Goal: Information Seeking & Learning: Check status

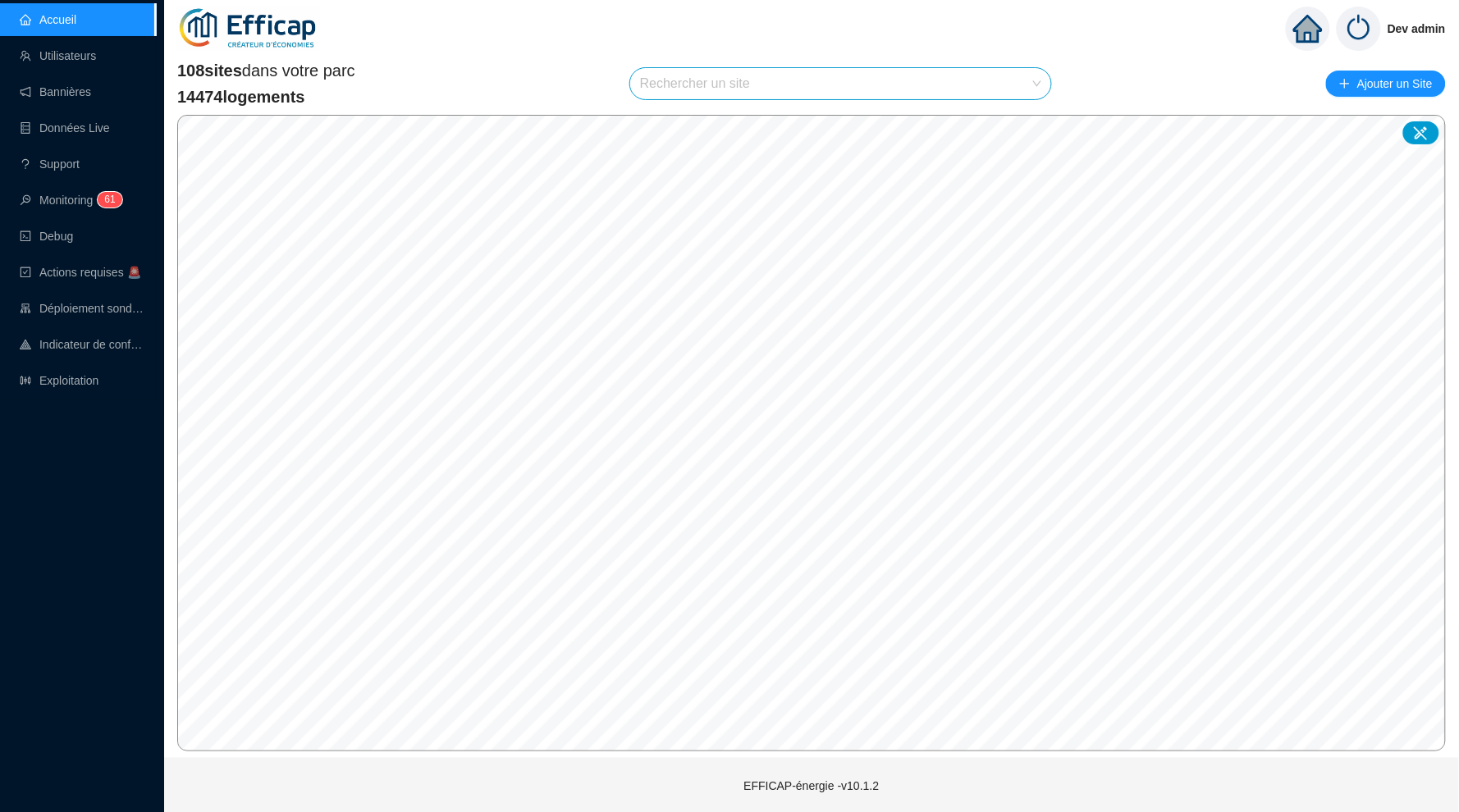
click at [827, 93] on input "search" at bounding box center [833, 84] width 387 height 31
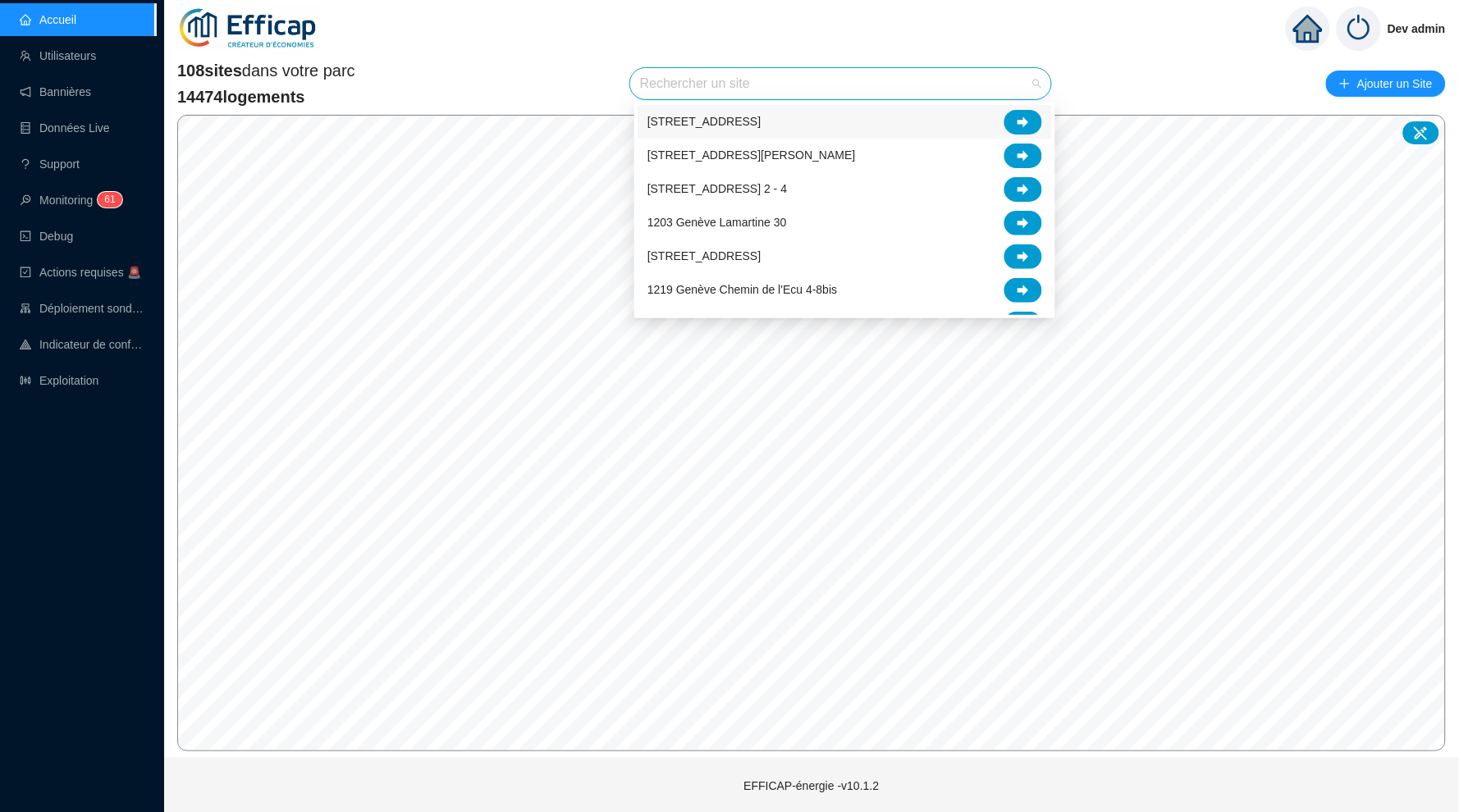
click at [804, 68] on input "search" at bounding box center [833, 84] width 387 height 31
click at [802, 78] on input "search" at bounding box center [833, 84] width 387 height 31
click at [777, 81] on input "search" at bounding box center [833, 84] width 387 height 31
click at [772, 81] on input "search" at bounding box center [833, 84] width 387 height 31
click at [769, 85] on input "search" at bounding box center [833, 84] width 387 height 31
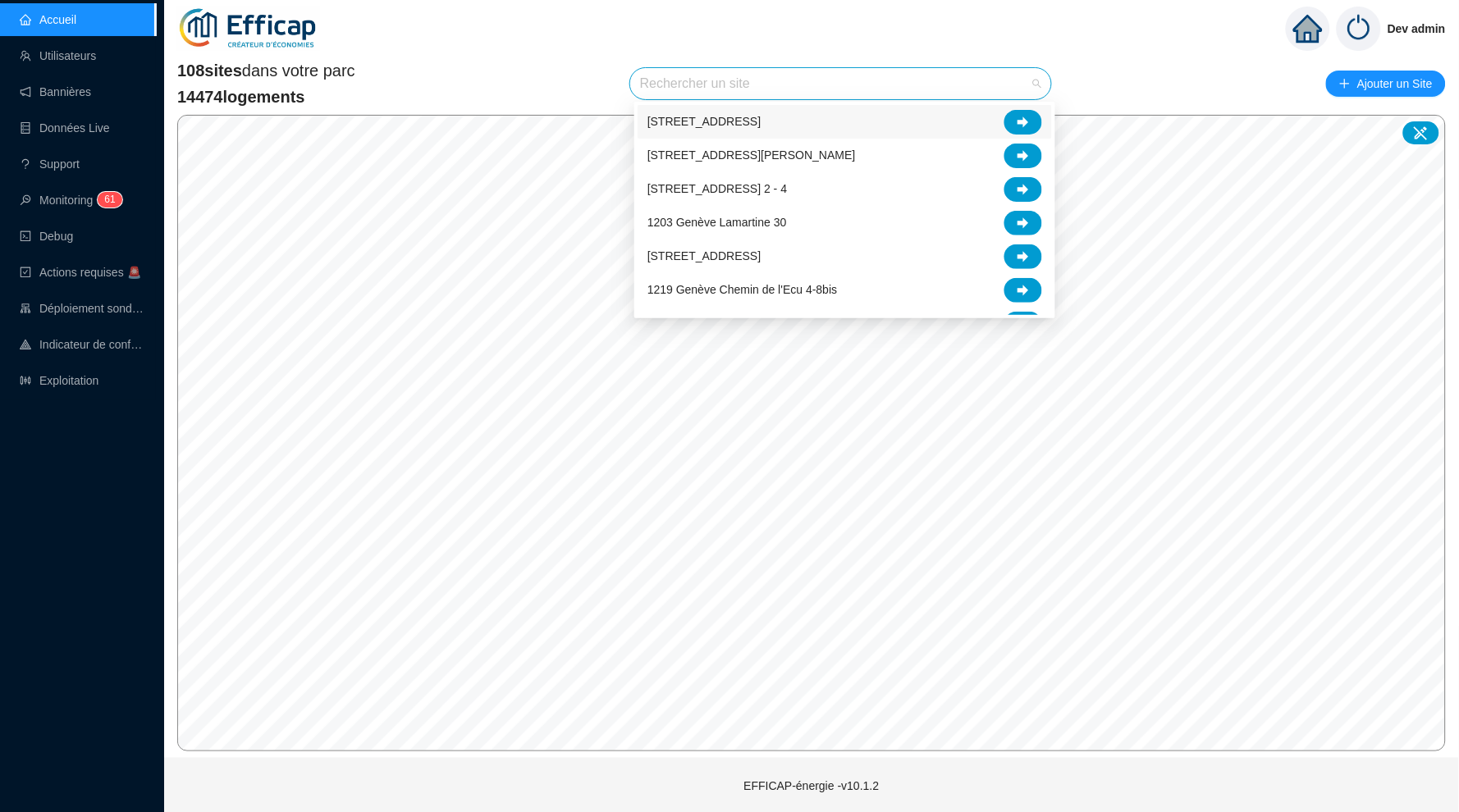
click at [768, 95] on input "search" at bounding box center [833, 84] width 387 height 31
click at [778, 90] on input "search" at bounding box center [833, 84] width 387 height 31
click at [803, 81] on input "search" at bounding box center [833, 84] width 387 height 31
click at [839, 81] on input "search" at bounding box center [833, 84] width 387 height 31
type input "na"
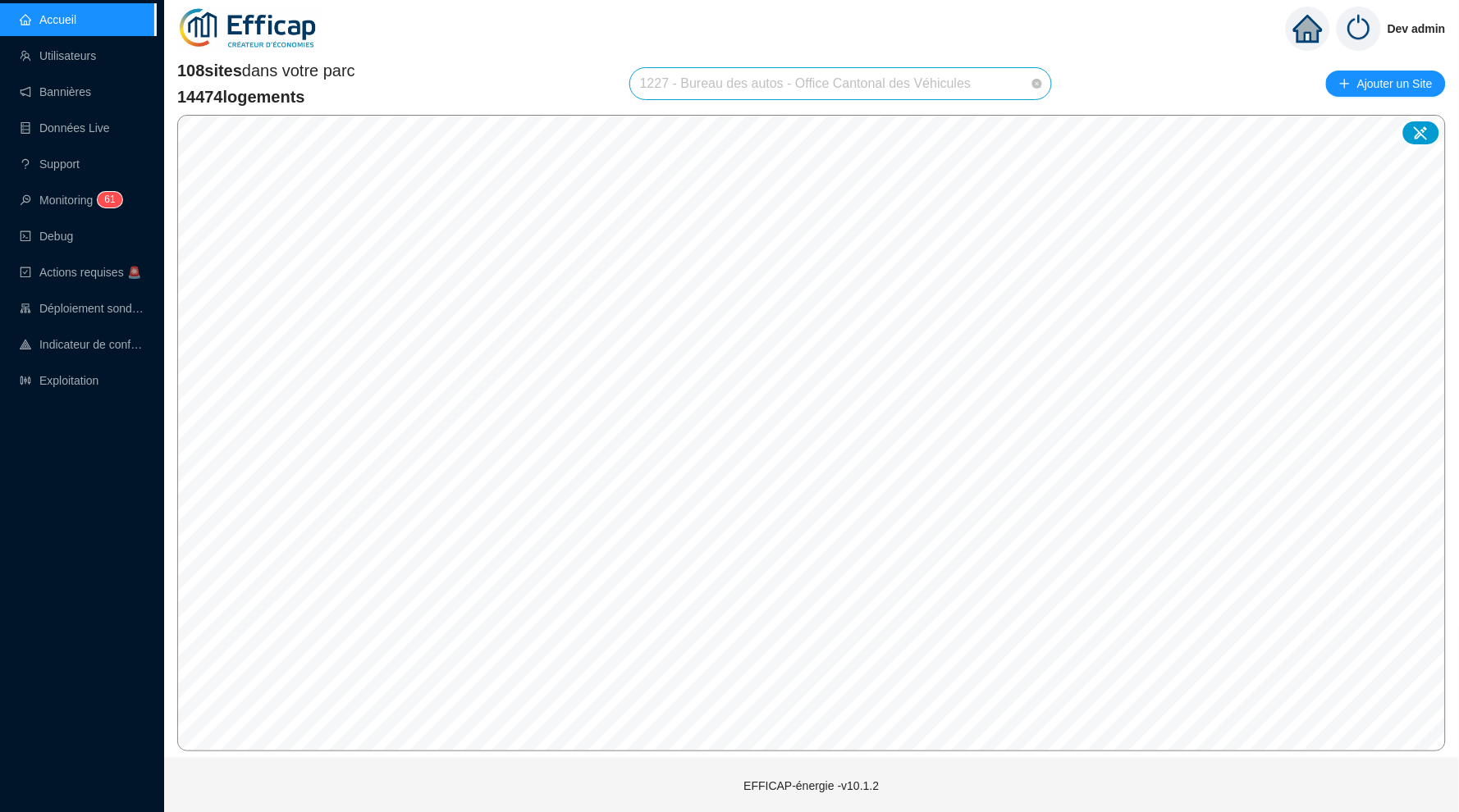
scroll to position [17, 0]
click at [714, 81] on input "search" at bounding box center [833, 84] width 387 height 31
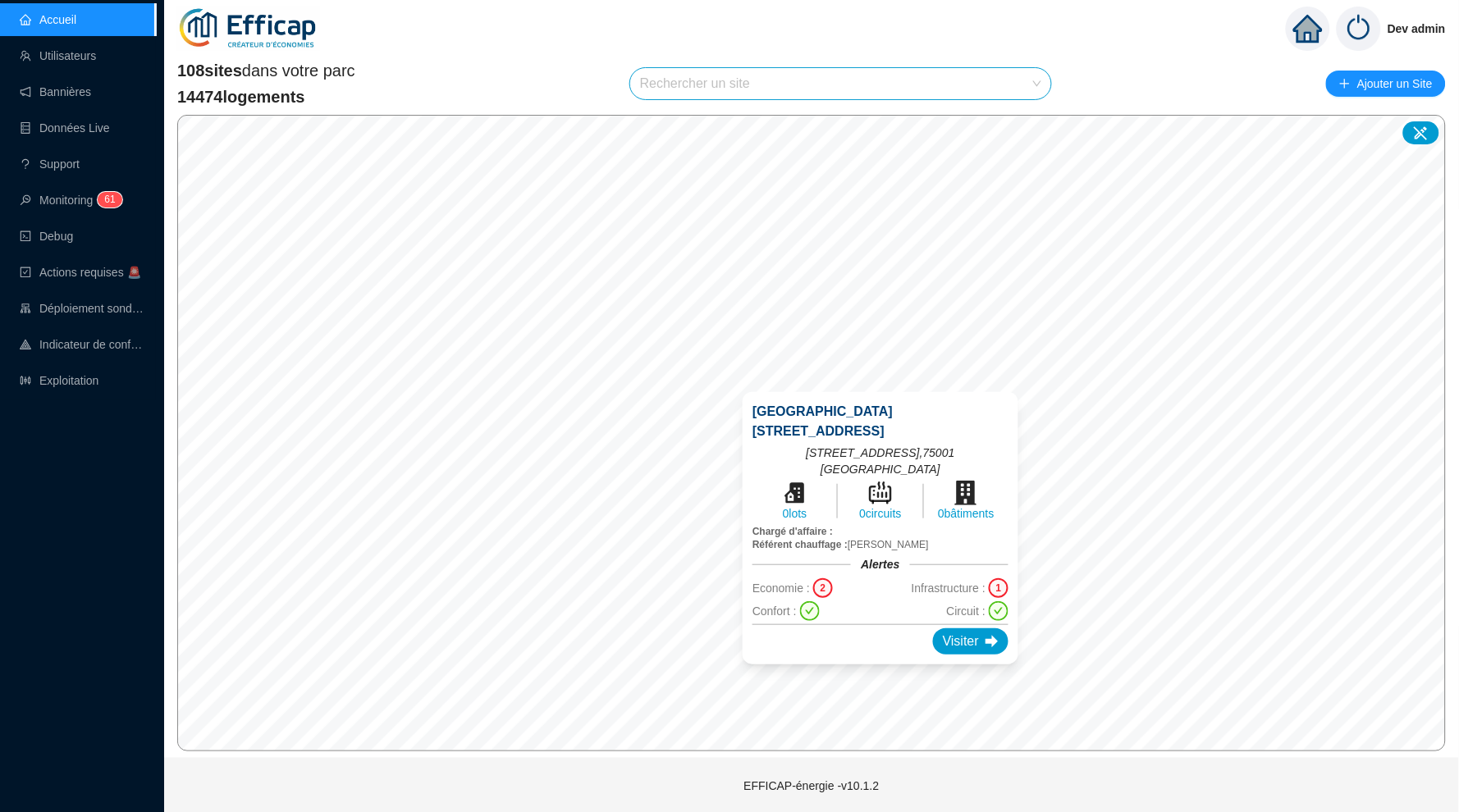
click at [886, 385] on div "75001 SAS 8 rue Castiglione 8 rue de Castiglione - 75001 PARIS , 75001 Paris 0 …" at bounding box center [880, 528] width 315 height 311
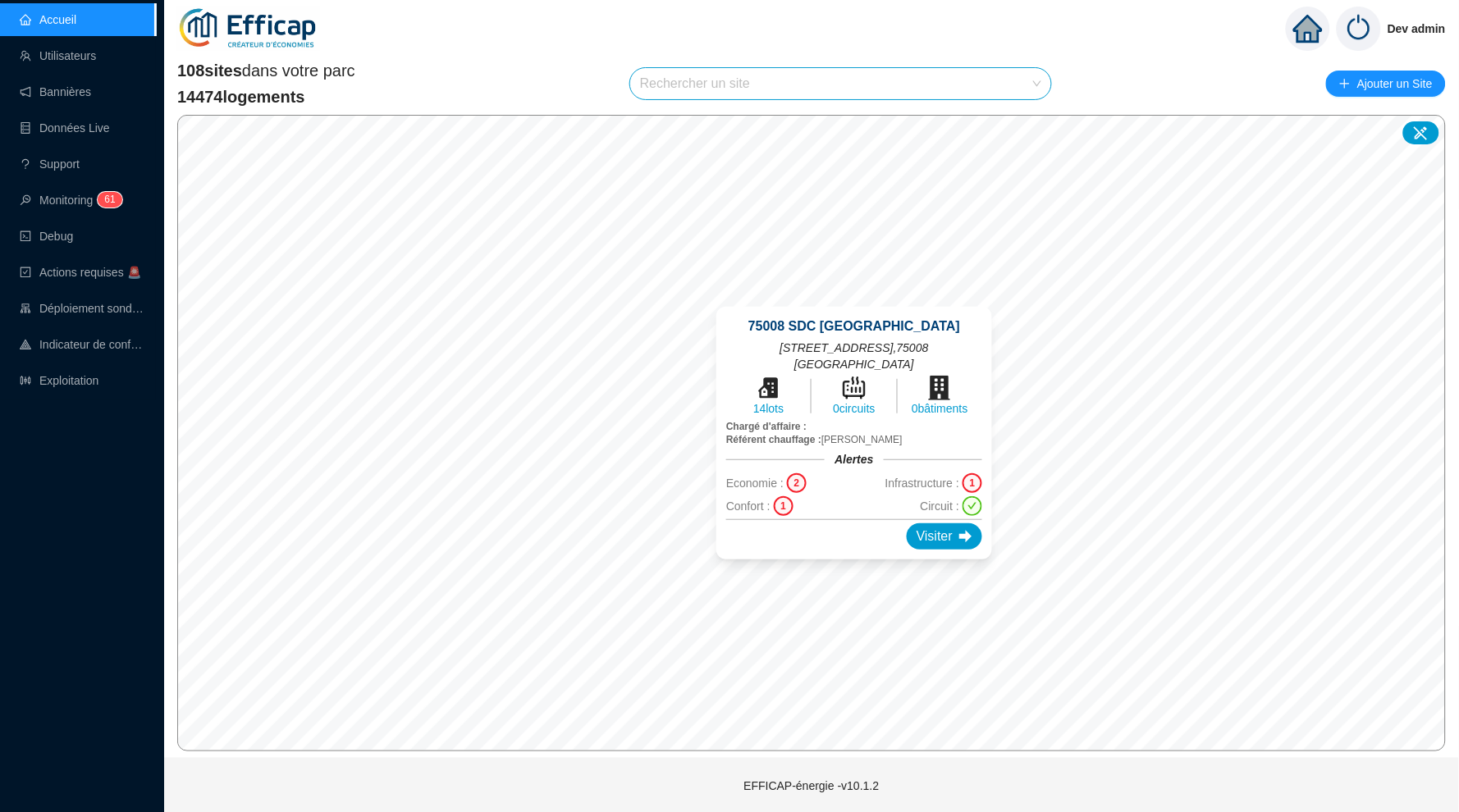
click at [852, 298] on div "75008 SDC Madrid 11 Rue de Madrid , 75008 PARIS 14 lots 0 circuits 0 bâtiments …" at bounding box center [853, 433] width 315 height 292
click at [999, 294] on div "75008 SDC Madrid 11 Rue de Madrid , 75008 PARIS 14 lots 0 circuits 0 bâtiments …" at bounding box center [853, 433] width 315 height 292
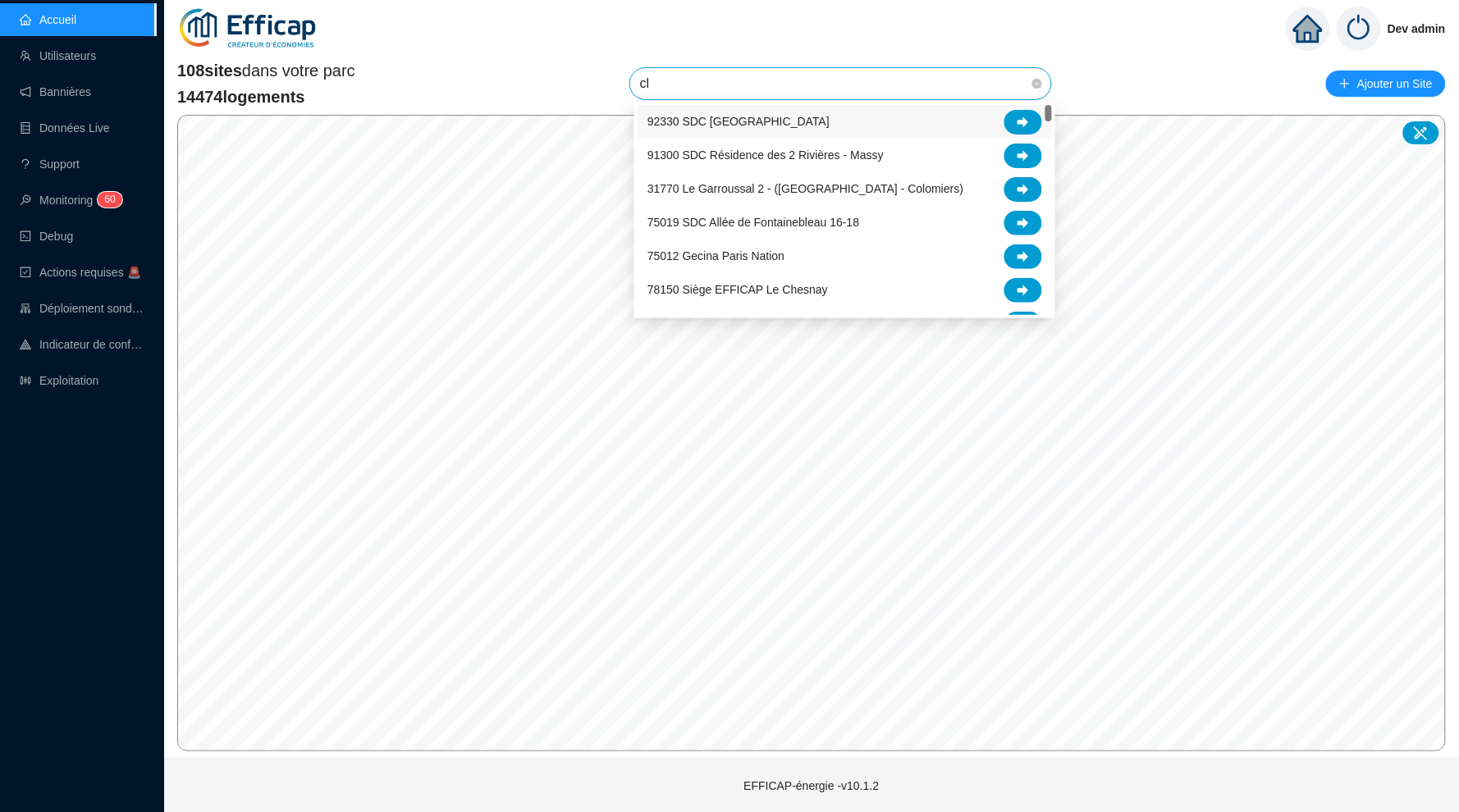
type input "cle"
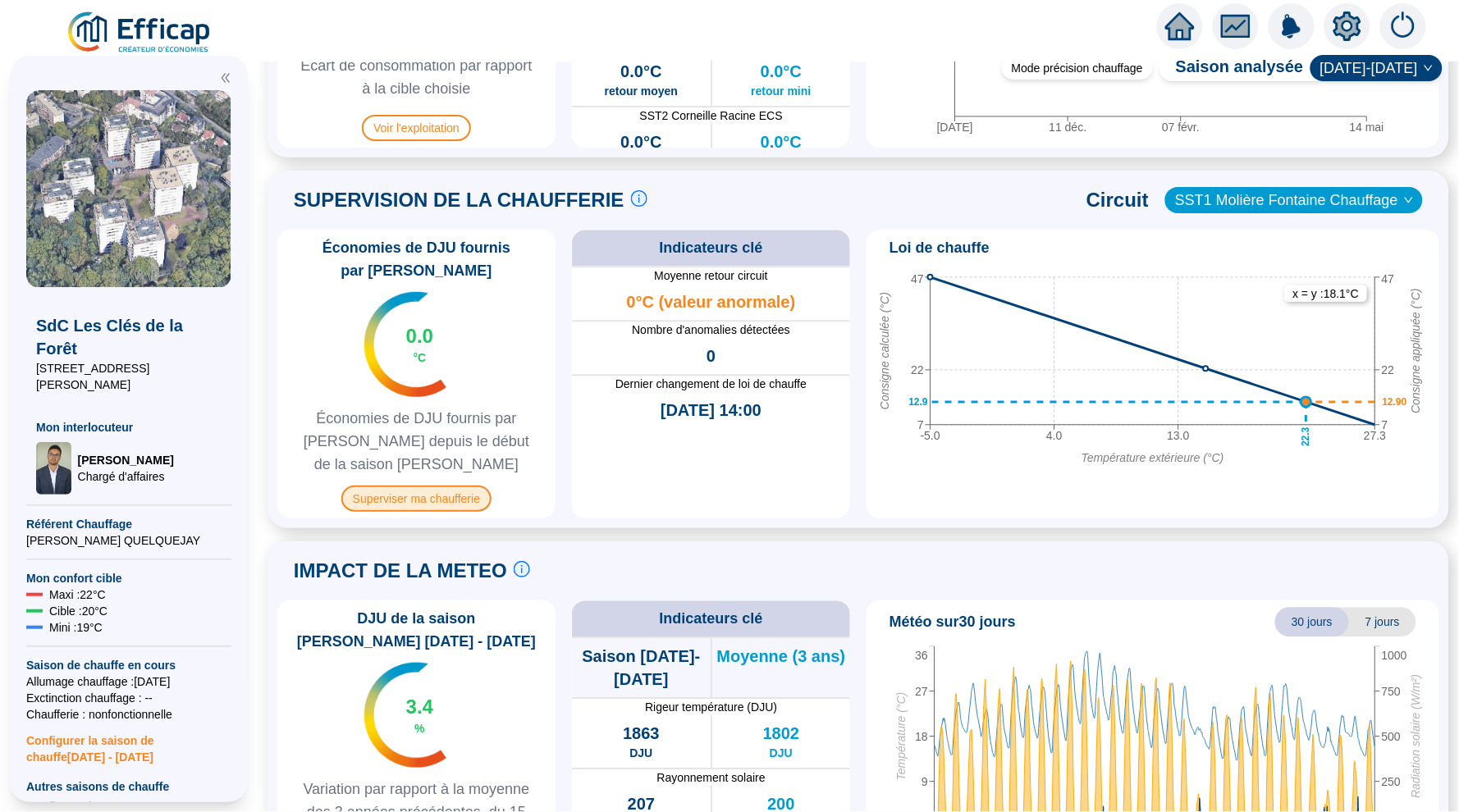
click at [445, 495] on span "Superviser ma chaufferie" at bounding box center [416, 499] width 150 height 26
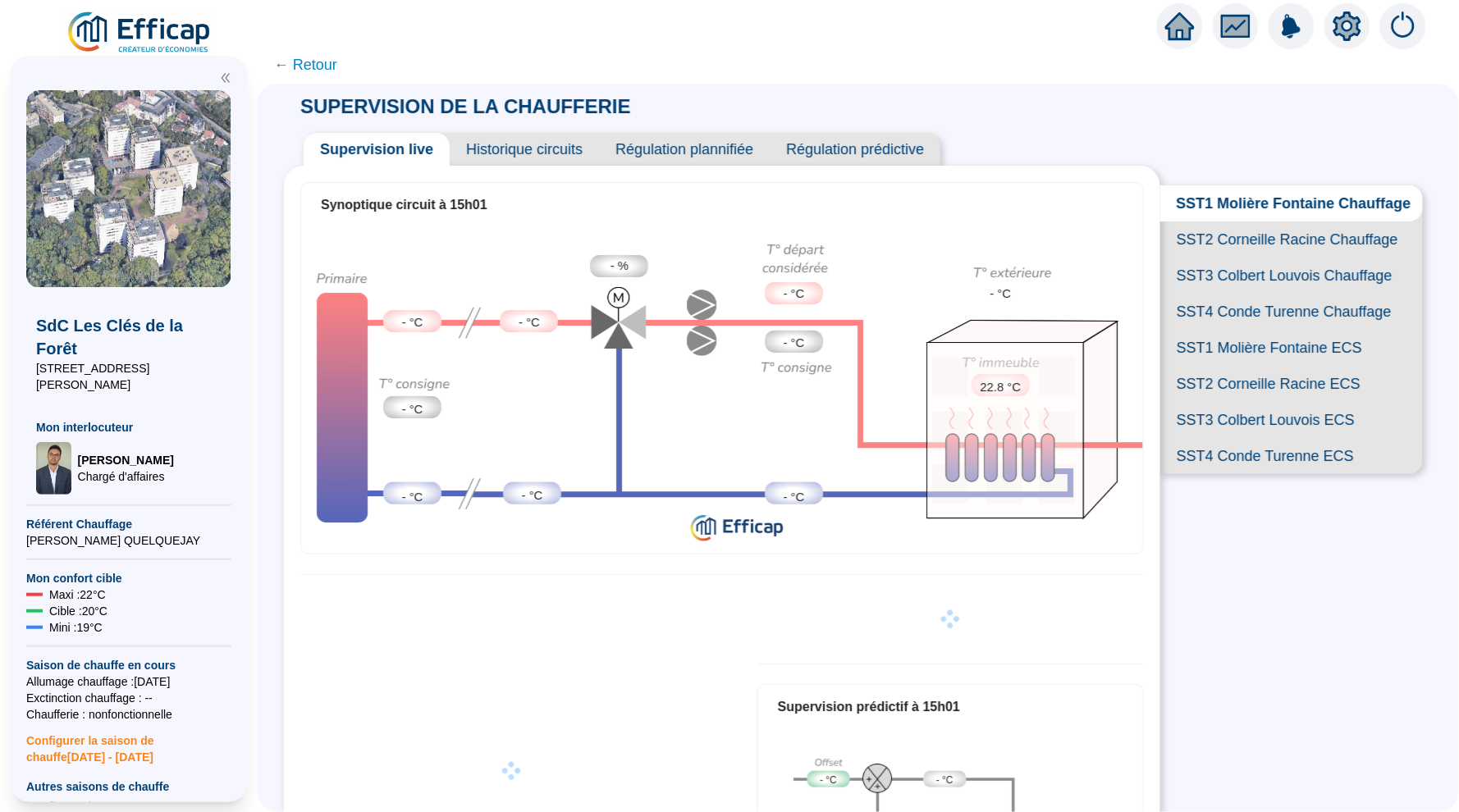
click at [1250, 240] on span "SST2 Corneille Racine Chauffage" at bounding box center [1291, 239] width 263 height 36
click at [1262, 272] on span "SST3 Colbert Louvois Chauffage" at bounding box center [1291, 275] width 263 height 36
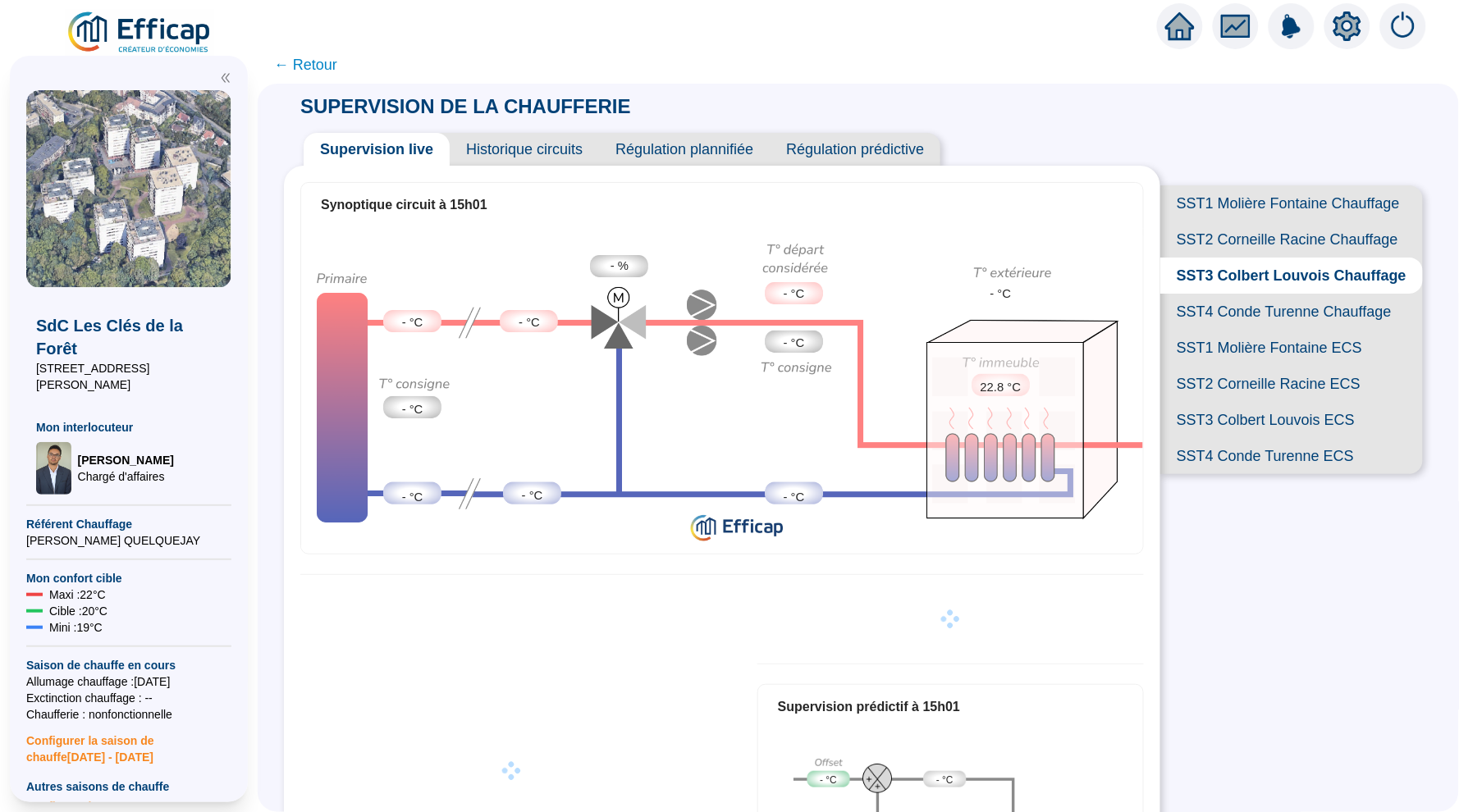
click at [1241, 305] on span "SST4 Conde Turenne Chauffage" at bounding box center [1291, 311] width 263 height 36
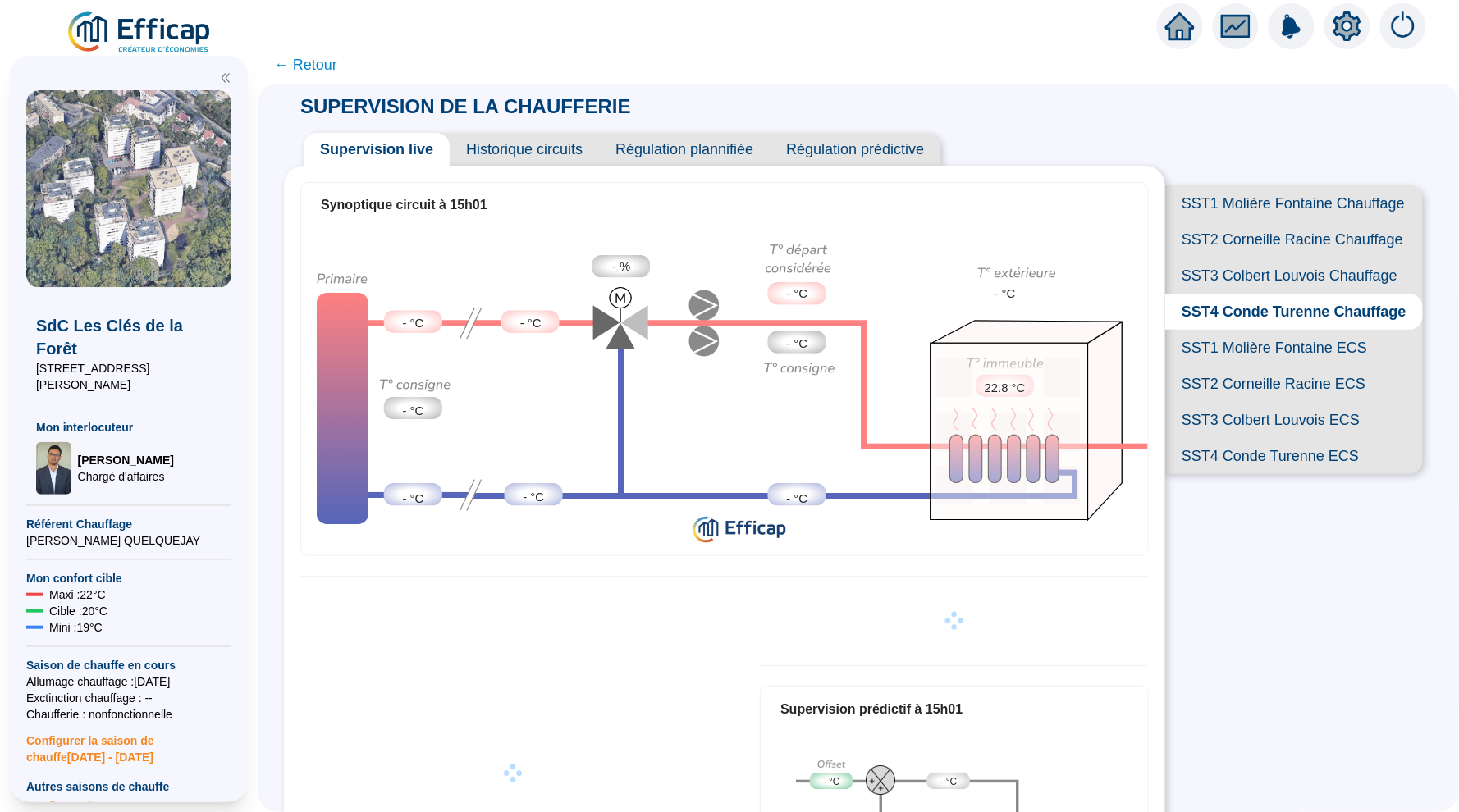
click at [505, 151] on span "Historique circuits" at bounding box center [524, 149] width 149 height 33
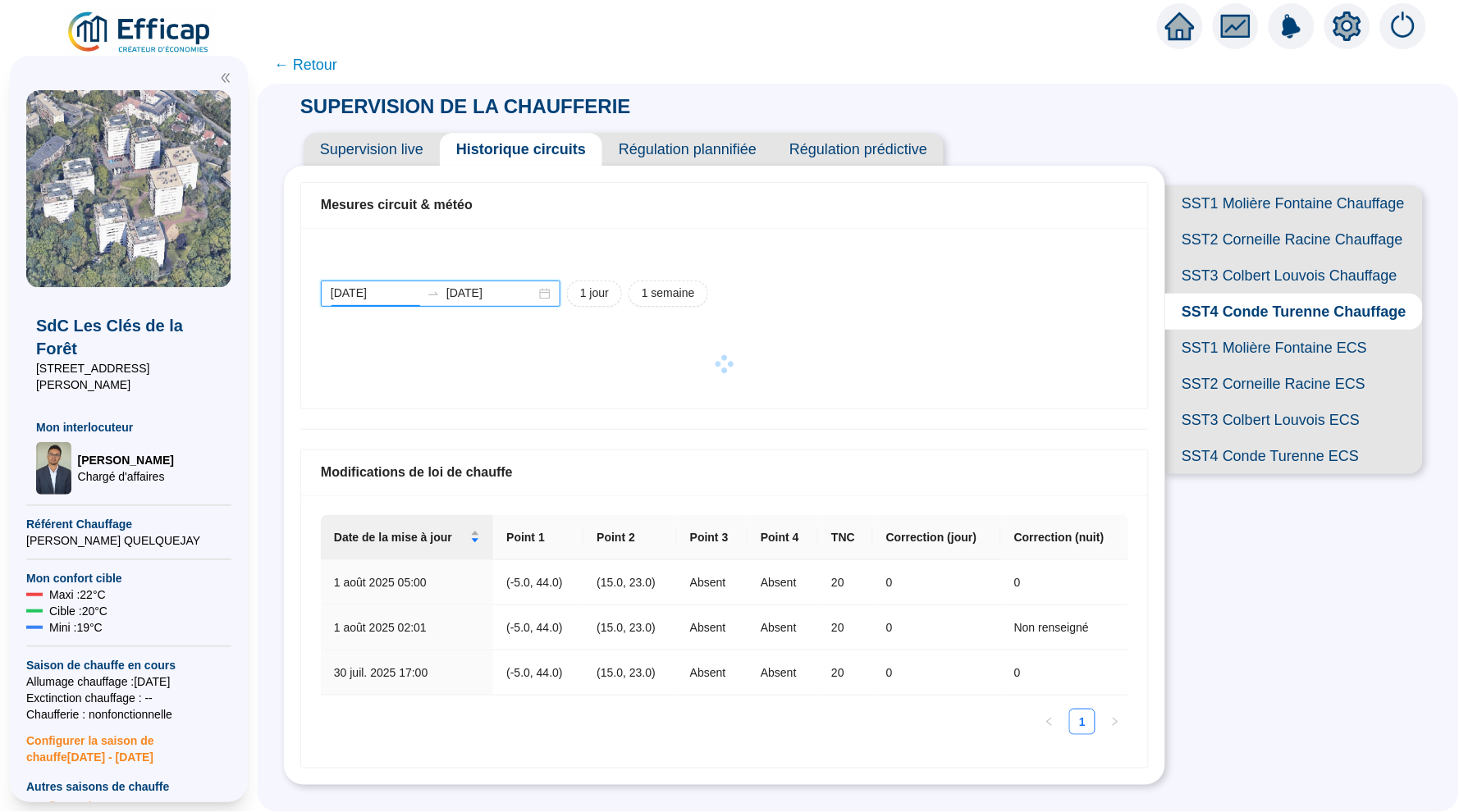
click at [414, 294] on input "[DATE]" at bounding box center [375, 293] width 90 height 17
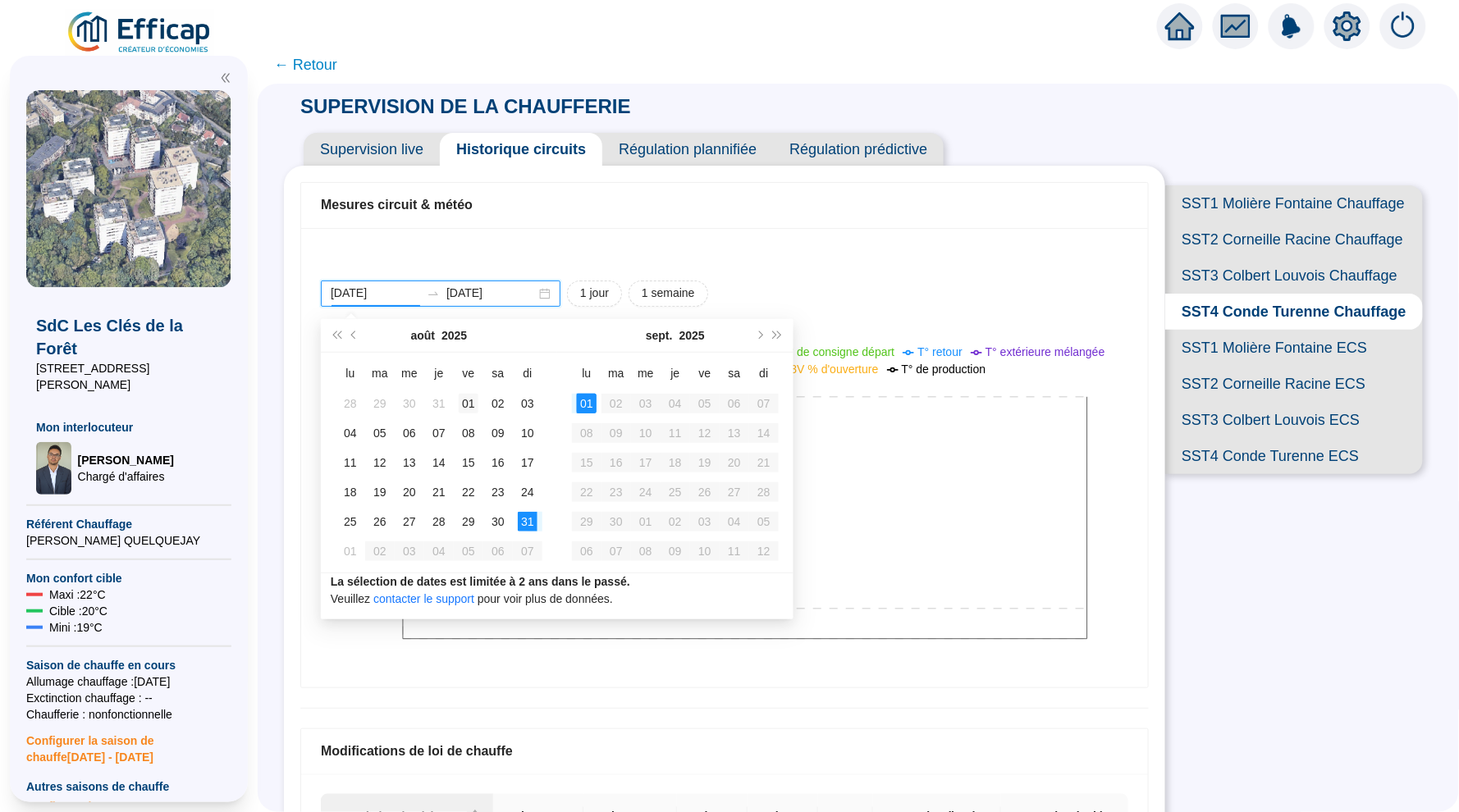
type input "[DATE]"
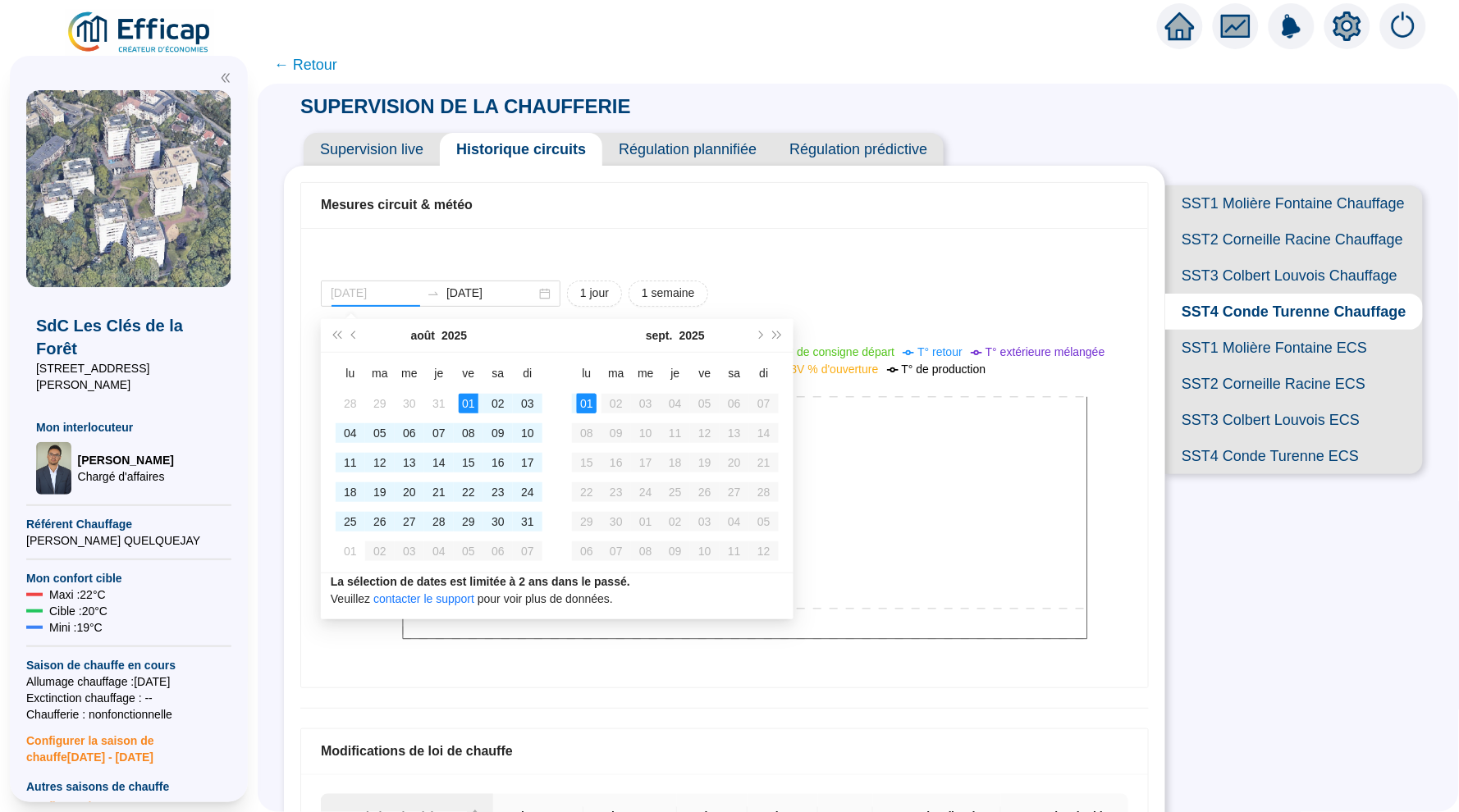
click at [462, 399] on div "01" at bounding box center [469, 403] width 20 height 20
type input "[DATE]"
click at [538, 522] on td "31" at bounding box center [528, 522] width 30 height 30
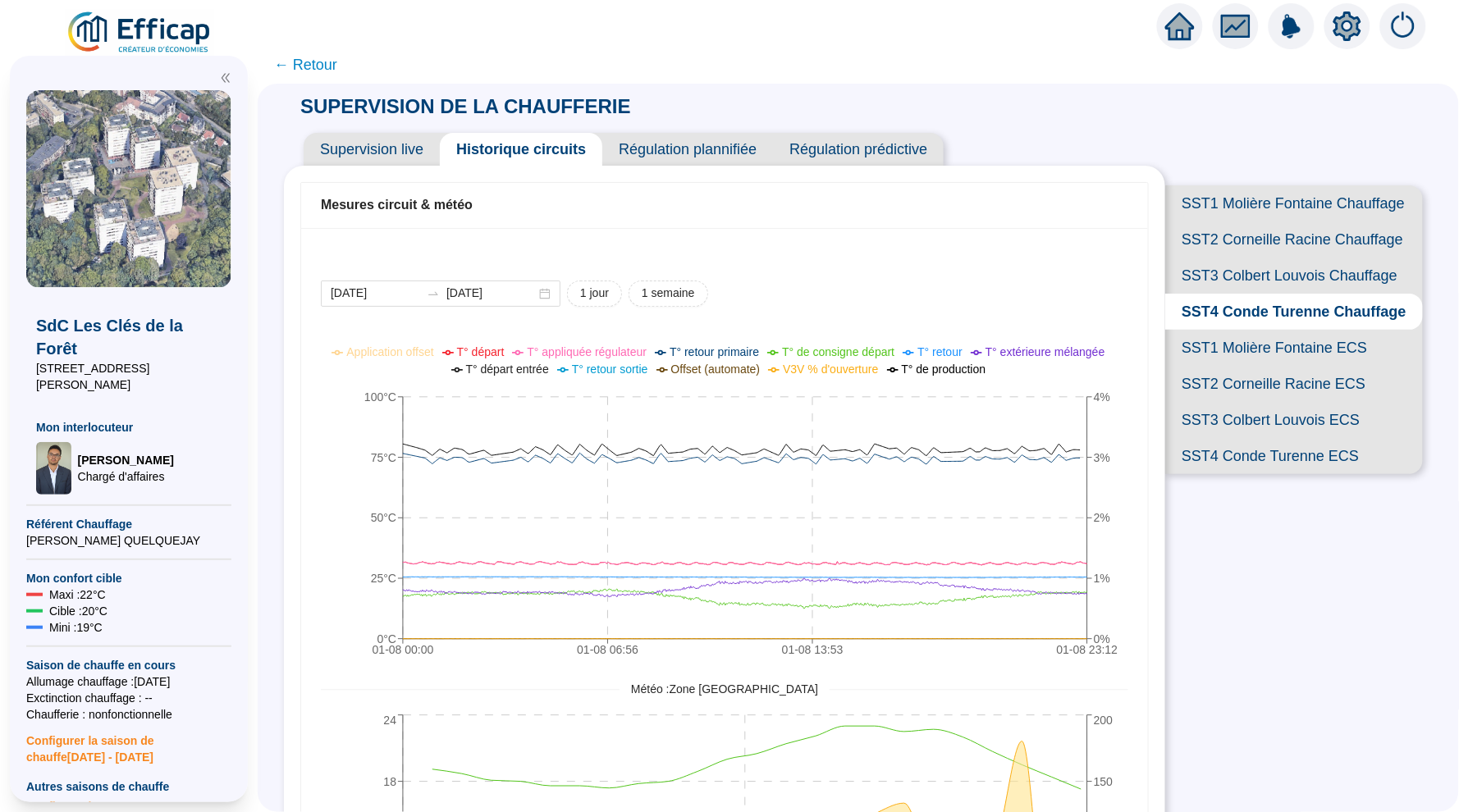
click at [1234, 289] on span "SST3 Colbert Louvois Chauffage" at bounding box center [1294, 275] width 257 height 36
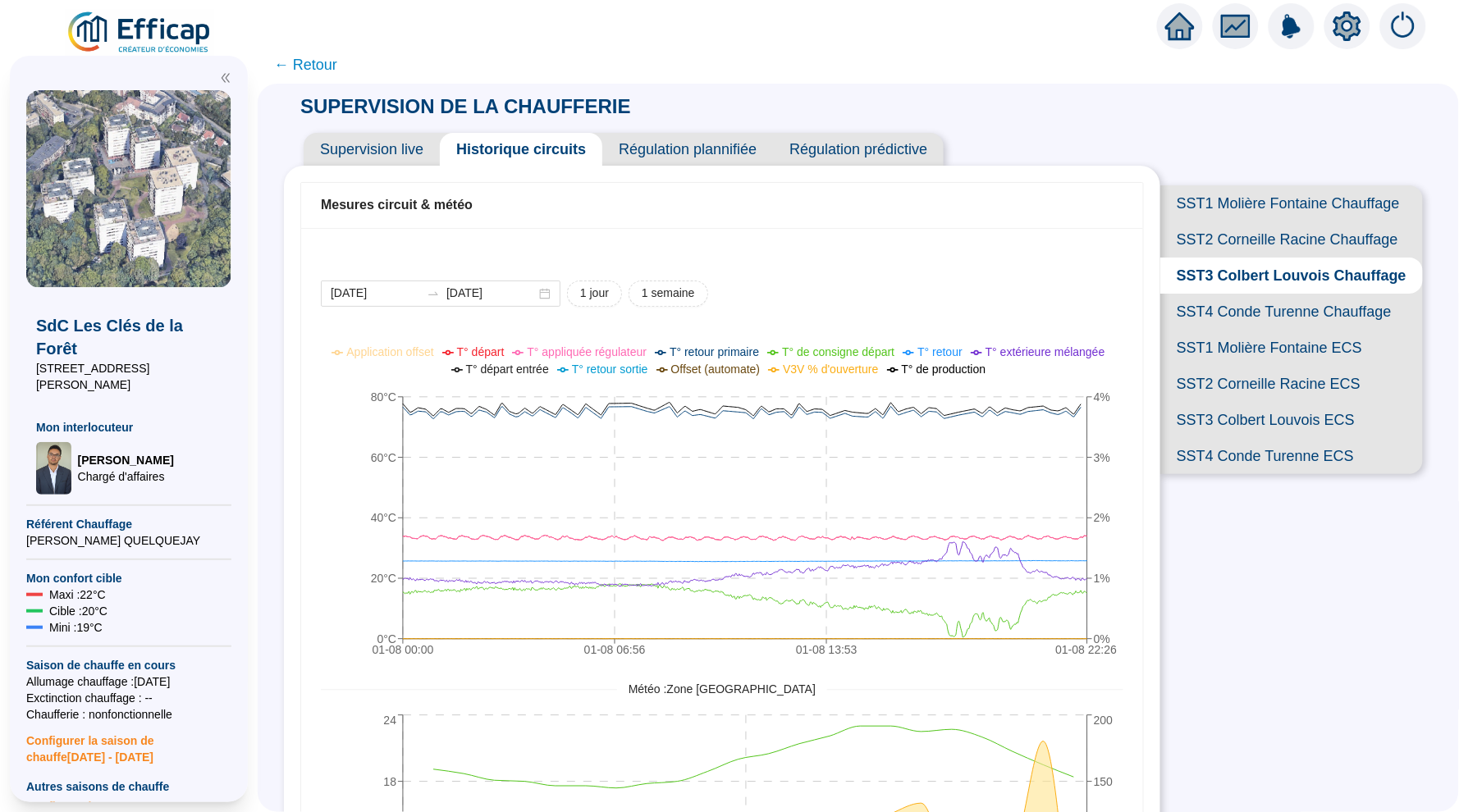
click at [1223, 240] on span "SST2 Corneille Racine Chauffage" at bounding box center [1291, 239] width 263 height 36
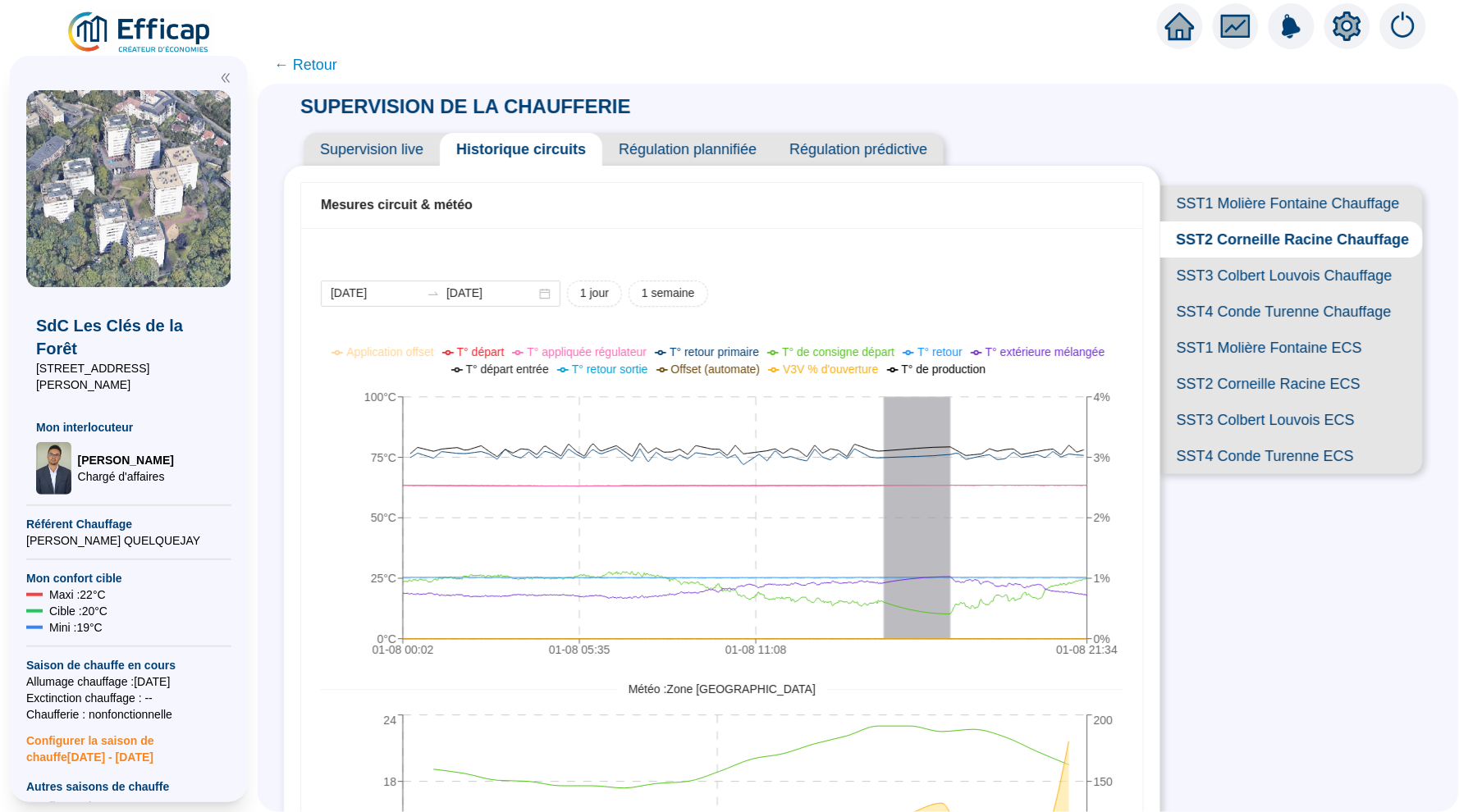
click at [1266, 204] on span "SST1 Molière Fontaine Chauffage" at bounding box center [1291, 203] width 263 height 36
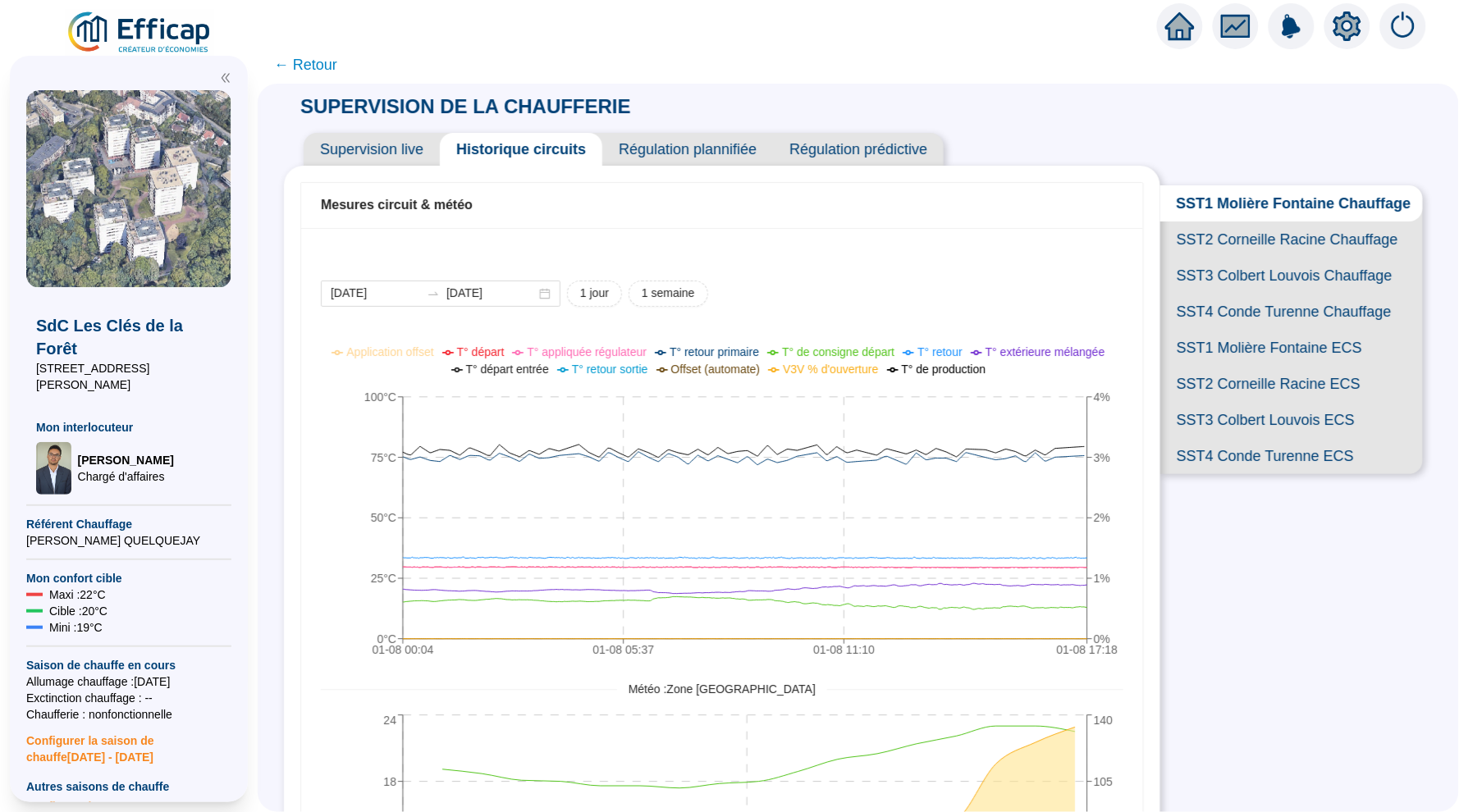
click at [1223, 232] on span "SST2 Corneille Racine Chauffage" at bounding box center [1291, 239] width 263 height 36
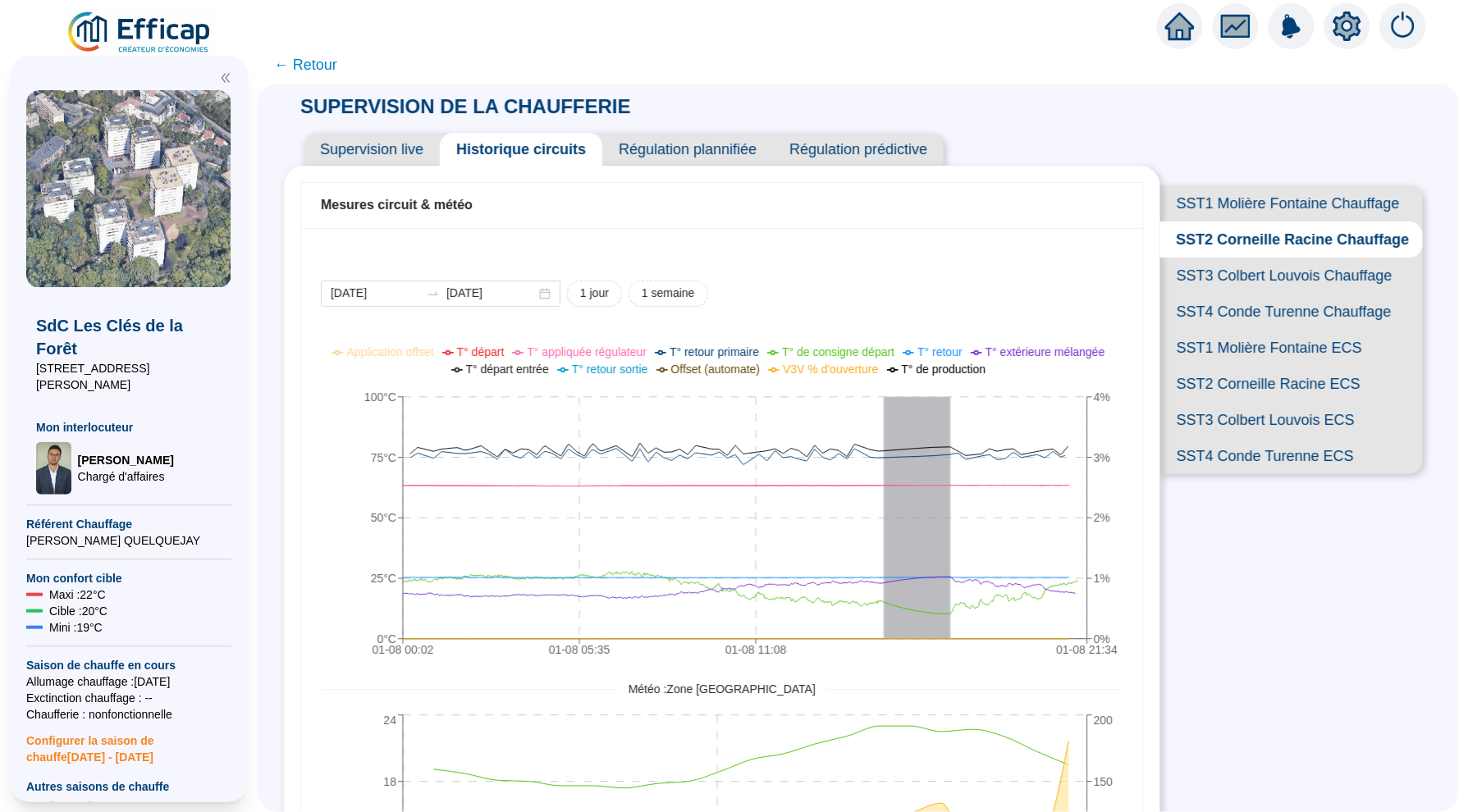
click at [1259, 269] on span "SST3 Colbert Louvois Chauffage" at bounding box center [1291, 275] width 263 height 36
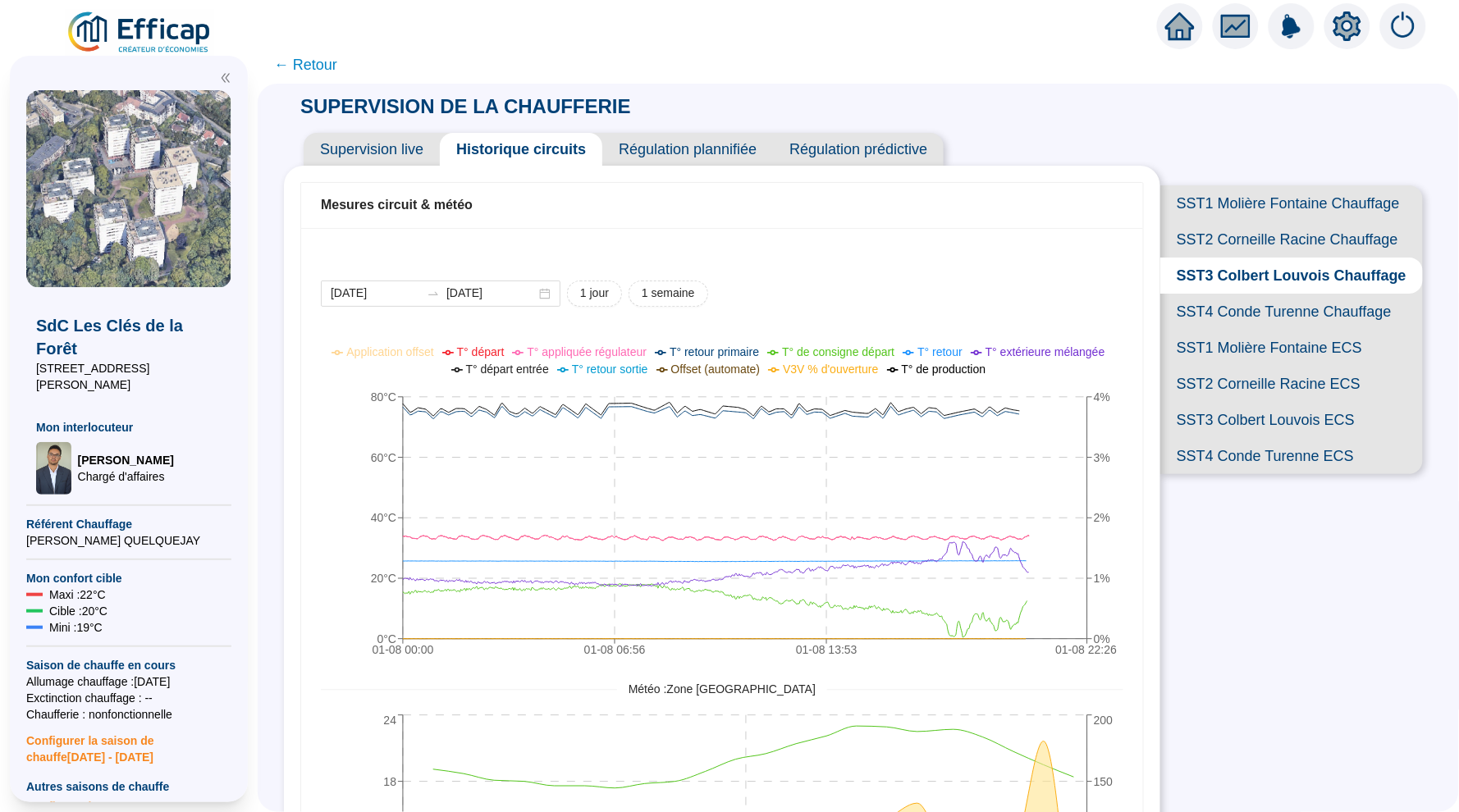
click at [1261, 305] on span "SST4 Conde Turenne Chauffage" at bounding box center [1291, 311] width 263 height 36
